Goal: Obtain resource: Obtain resource

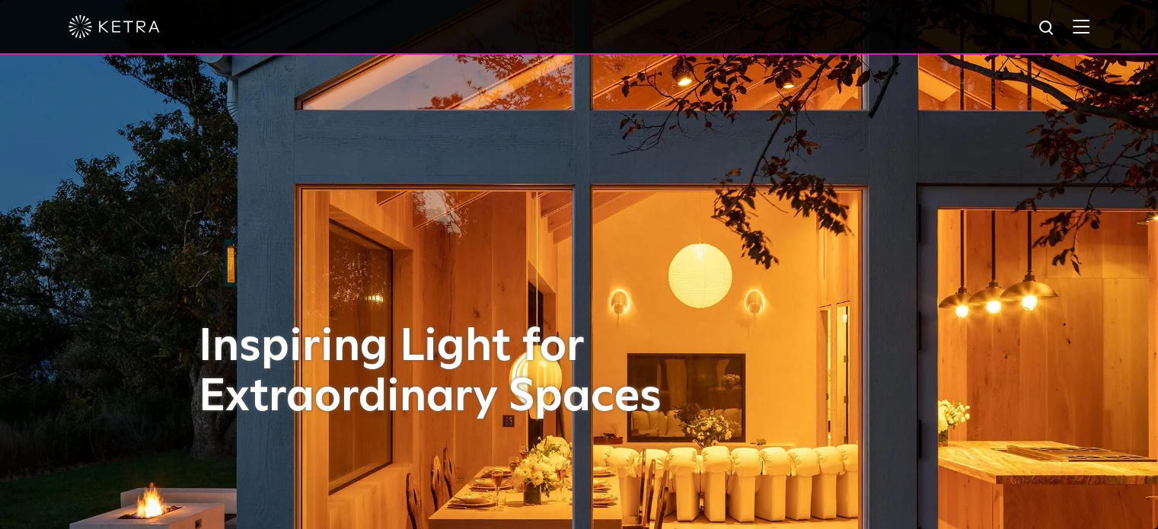
click at [1090, 23] on img at bounding box center [1081, 26] width 17 height 14
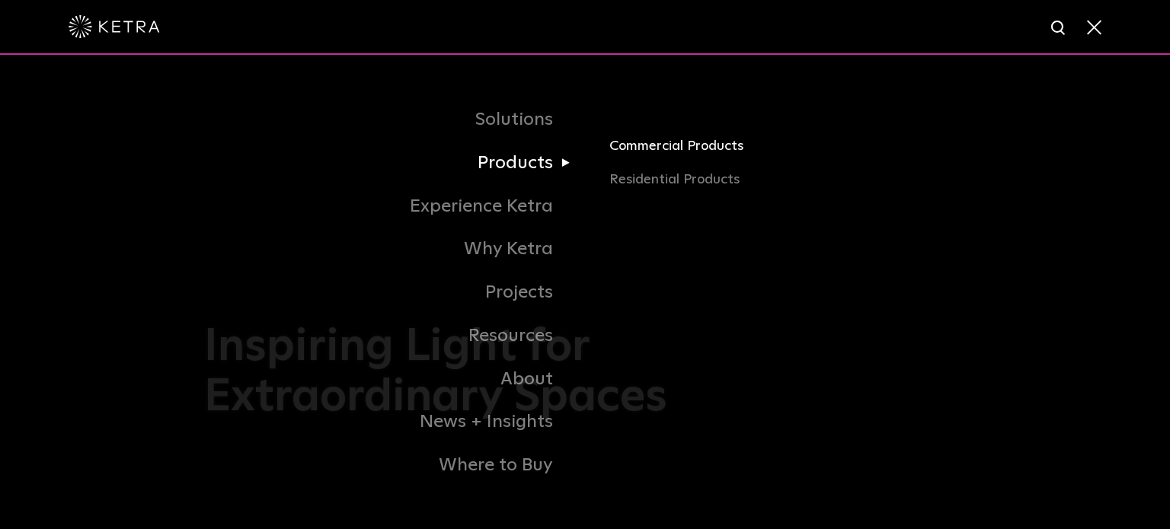
click at [624, 152] on link "Commercial Products" at bounding box center [787, 153] width 356 height 34
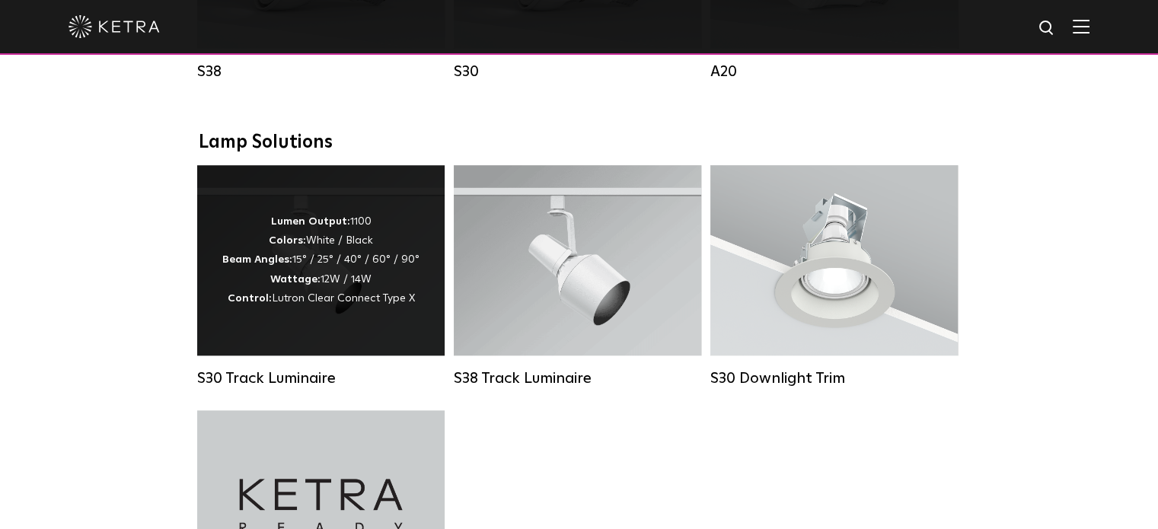
scroll to position [1371, 0]
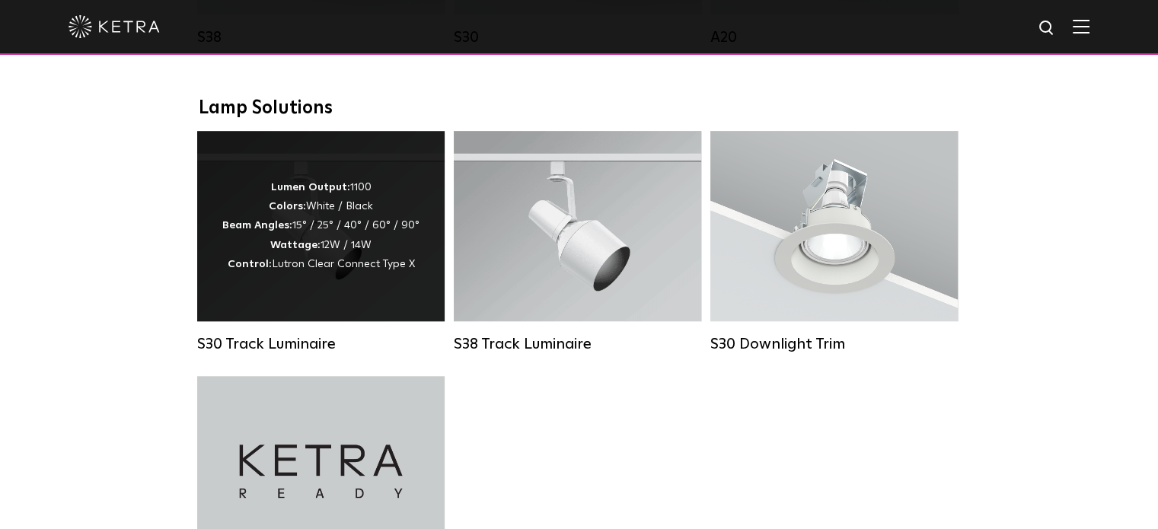
click at [329, 239] on div "Lumen Output: 1100 Colors: White / Black Beam Angles: 15° / 25° / 40° / 60° / 9…" at bounding box center [320, 226] width 197 height 96
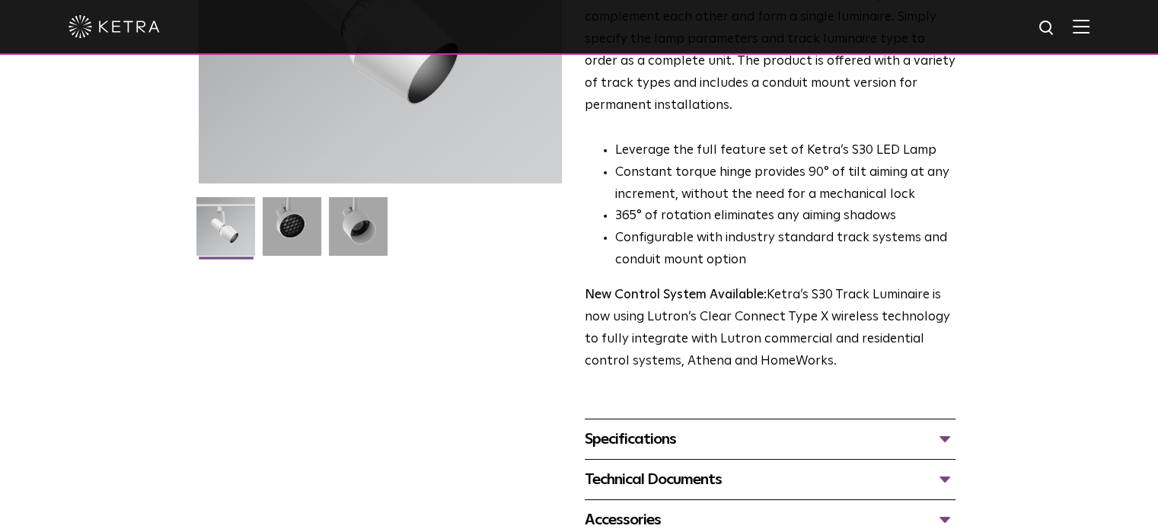
scroll to position [381, 0]
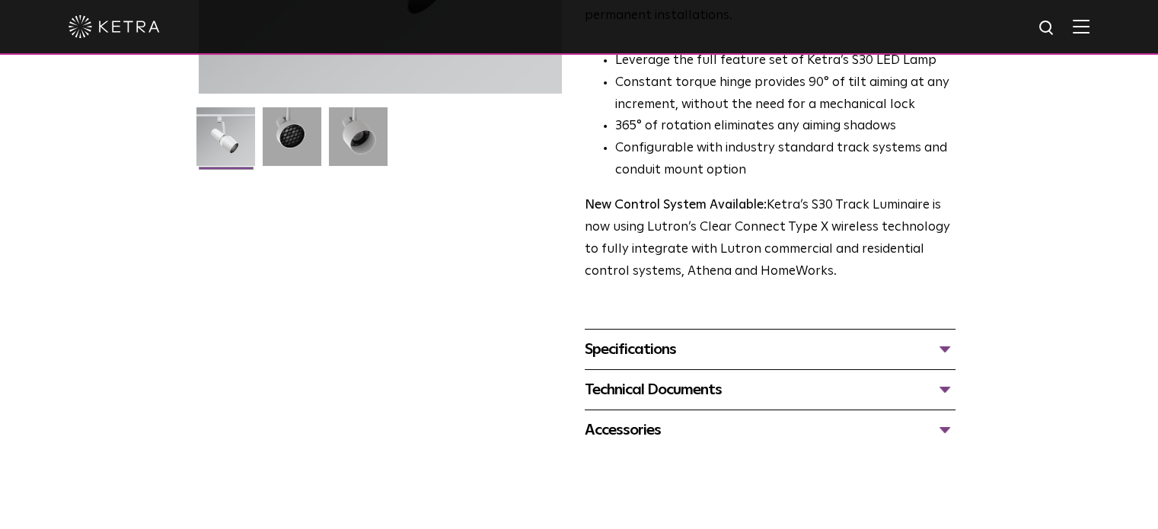
click at [941, 337] on div "Specifications" at bounding box center [770, 349] width 371 height 24
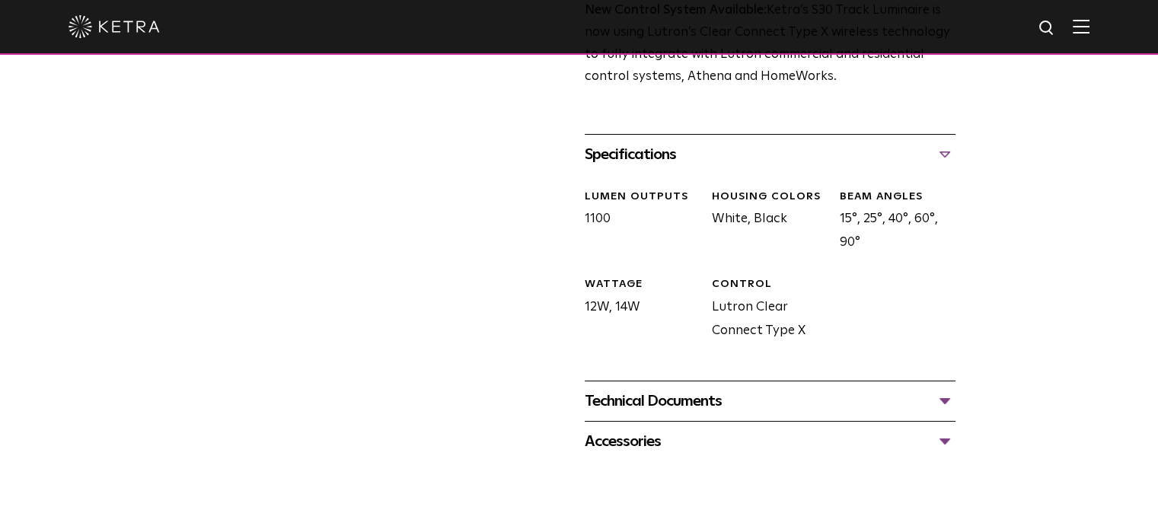
scroll to position [609, 0]
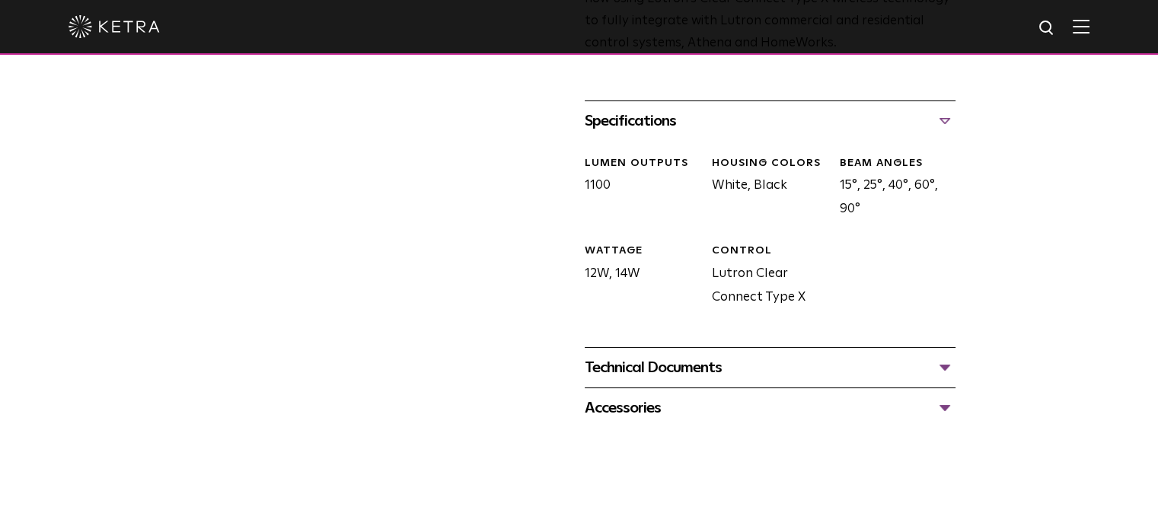
click at [944, 396] on div "Accessories" at bounding box center [770, 408] width 371 height 24
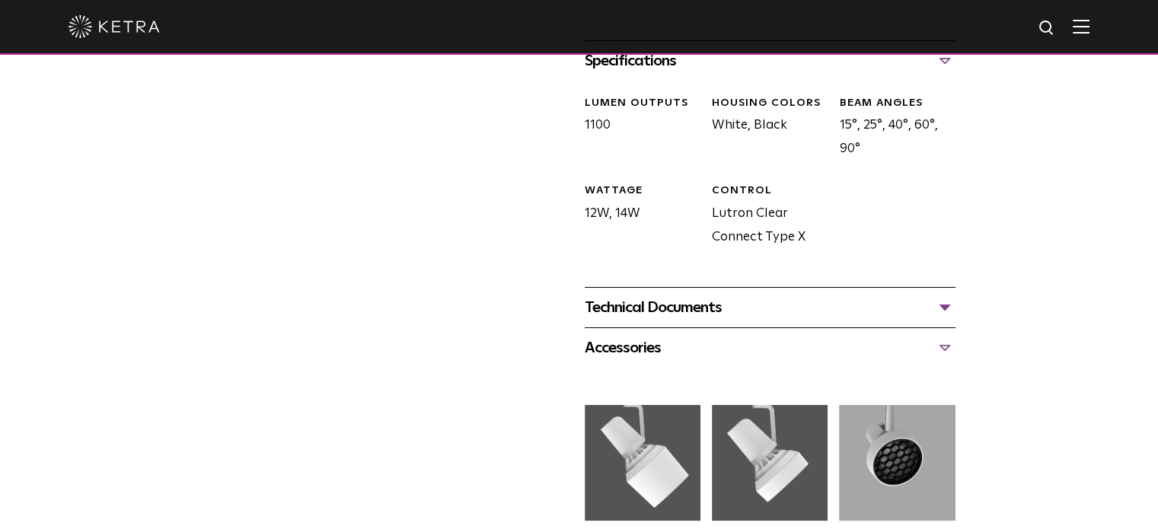
scroll to position [762, 0]
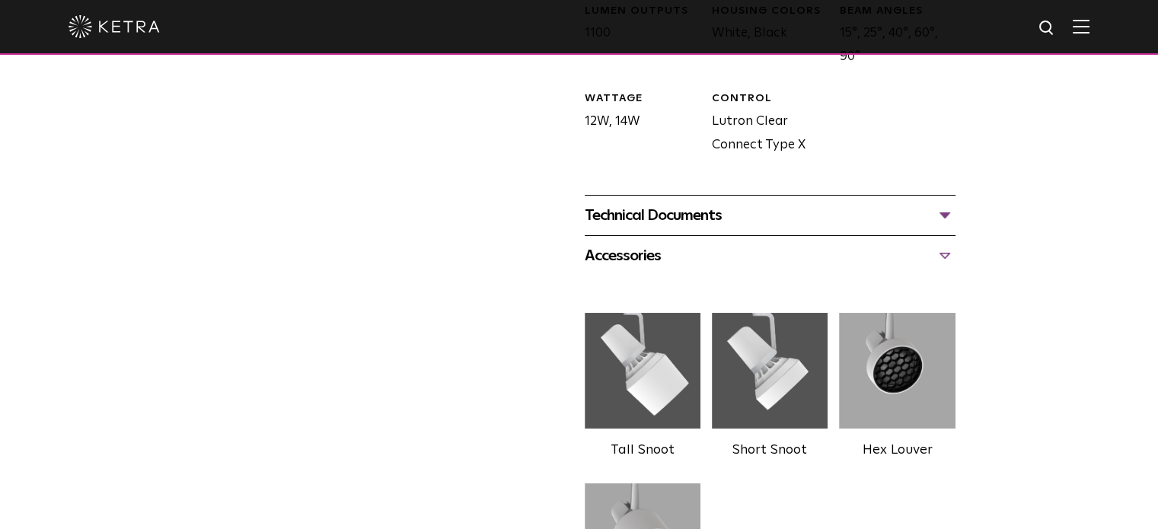
click at [947, 203] on div "Technical Documents" at bounding box center [770, 215] width 371 height 24
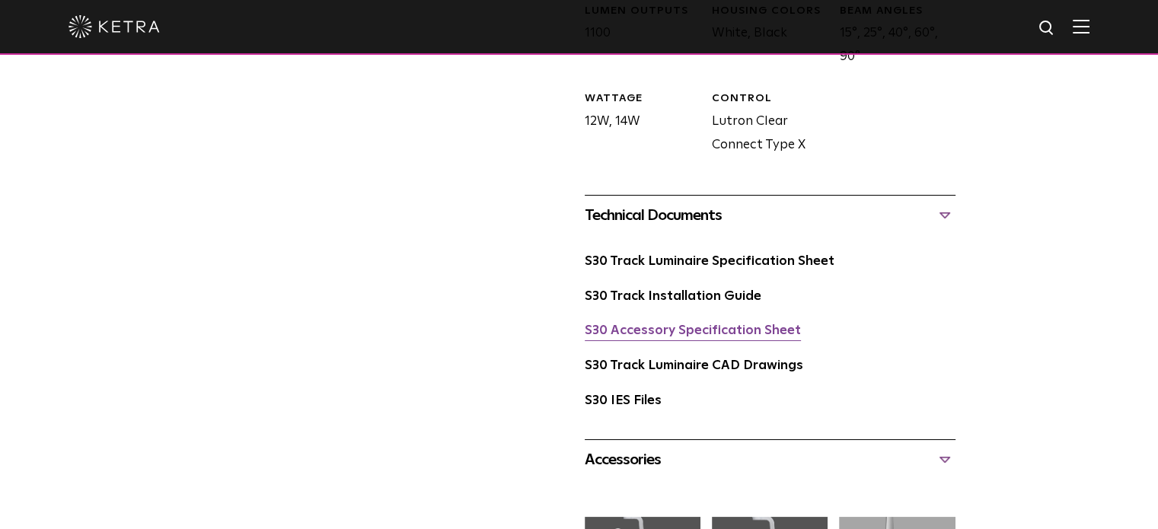
click at [692, 324] on link "S30 Accessory Specification Sheet" at bounding box center [693, 330] width 216 height 13
